Goal: Task Accomplishment & Management: Manage account settings

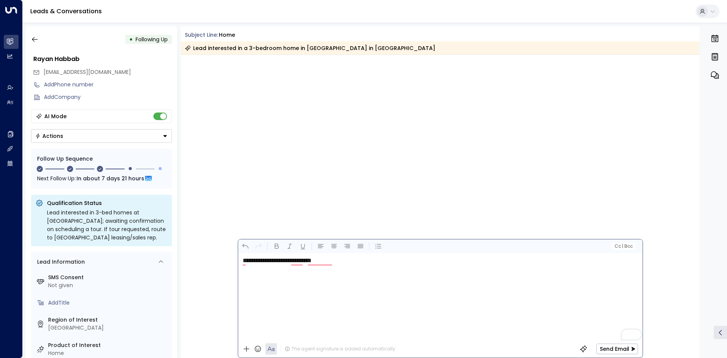
scroll to position [749, 0]
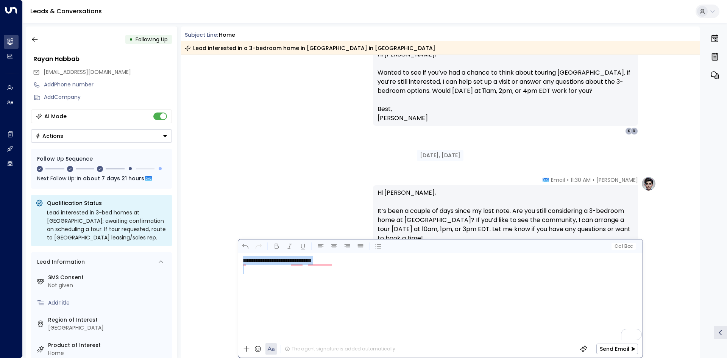
drag, startPoint x: 318, startPoint y: 291, endPoint x: 222, endPoint y: 244, distance: 107.5
click at [222, 244] on div "Subject Line: home Lead interested in a 3-bedroom home in [GEOGRAPHIC_DATA] in …" at bounding box center [440, 192] width 519 height 331
click at [346, 261] on p "**********" at bounding box center [442, 260] width 399 height 9
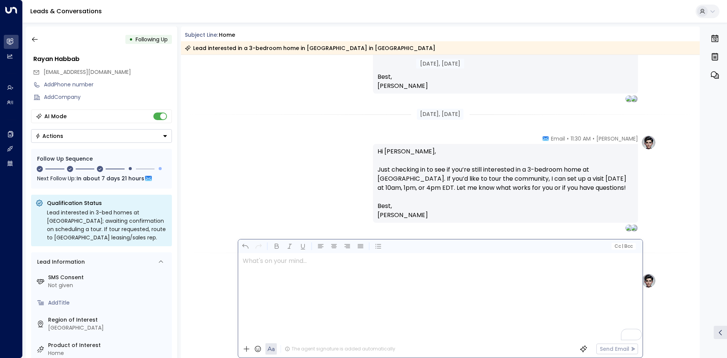
scroll to position [508, 0]
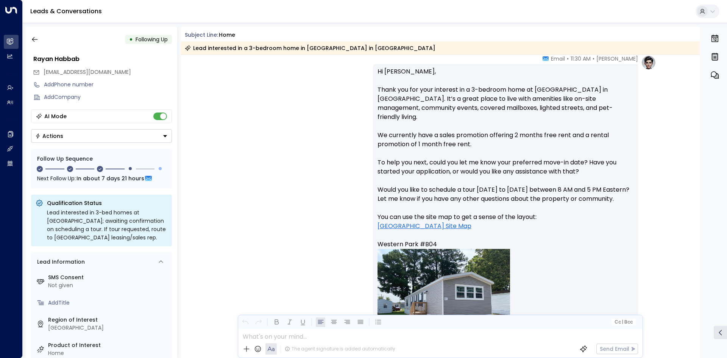
scroll to position [93, 0]
click at [34, 40] on icon "button" at bounding box center [35, 40] width 8 height 8
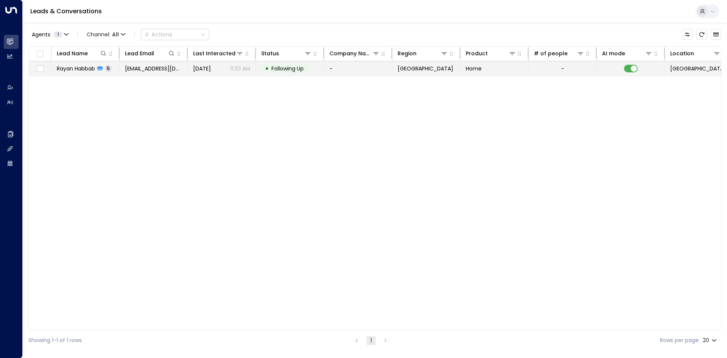
click at [79, 67] on span "Rayan Habbab" at bounding box center [76, 69] width 38 height 8
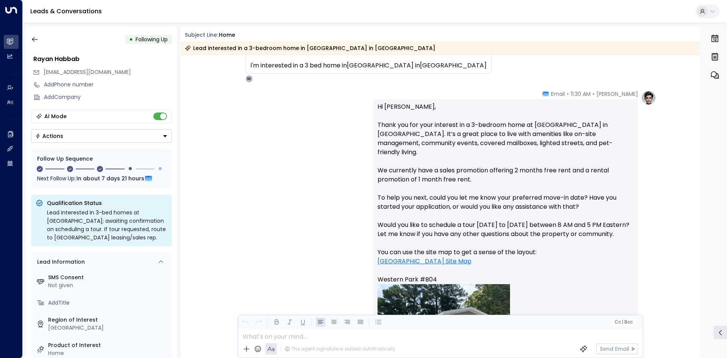
scroll to position [58, 0]
click at [36, 39] on icon "button" at bounding box center [35, 40] width 8 height 8
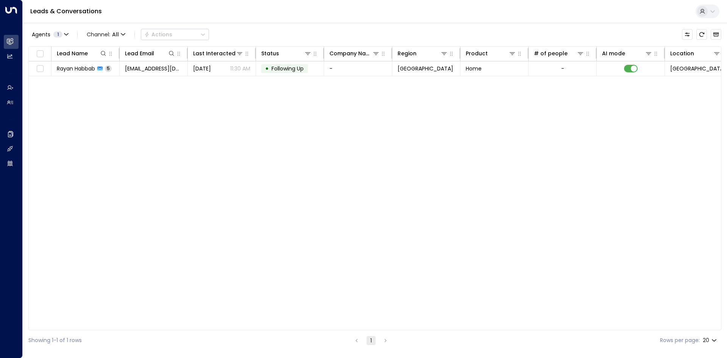
scroll to position [0, 149]
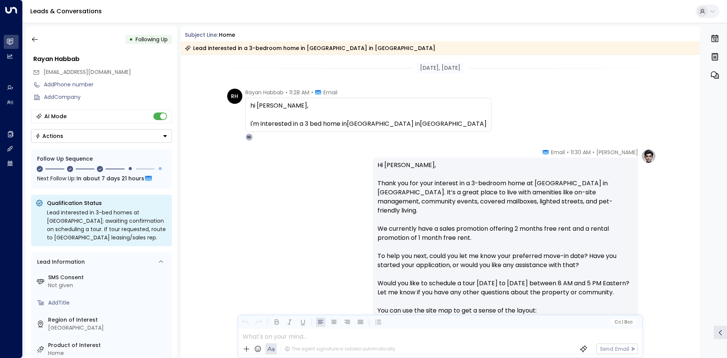
click at [290, 340] on p at bounding box center [442, 336] width 399 height 9
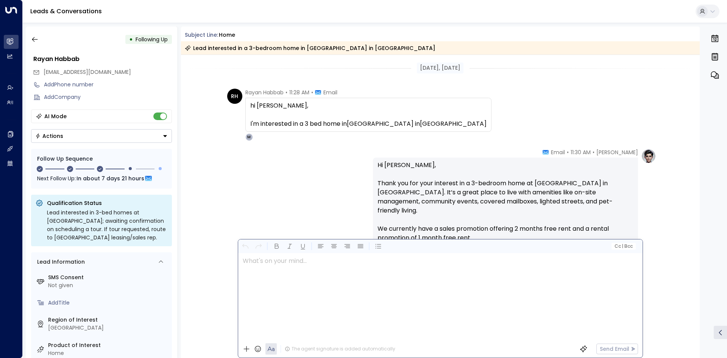
click at [337, 122] on div "I'm interested in a 3 bed home in Western Park in Fayetteville" at bounding box center [368, 123] width 236 height 9
click at [427, 125] on div "hi Maya, I'm interested in a 3 bed home in Western Park in Fayetteville" at bounding box center [368, 115] width 246 height 34
click at [249, 105] on div "hi Maya, I'm interested in a 3 bed home in Western Park in Fayetteville" at bounding box center [368, 115] width 246 height 34
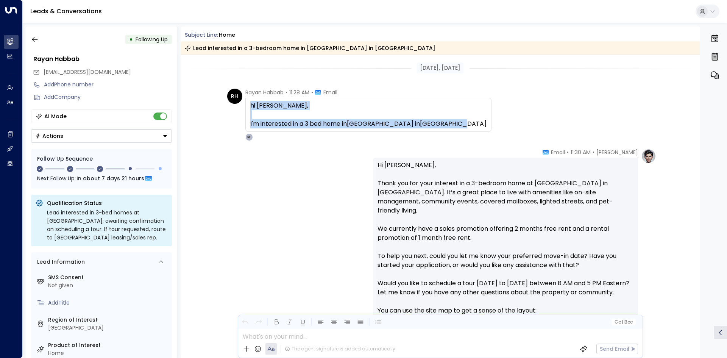
copy div "hi Maya, I'm interested in a 3 bed home in Western Park in Fayetteville"
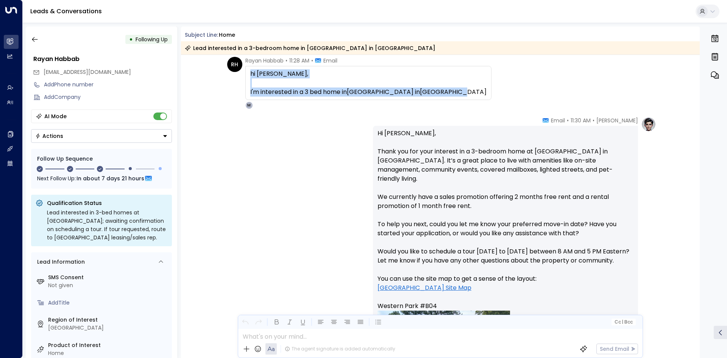
scroll to position [300, 0]
